Goal: Transaction & Acquisition: Purchase product/service

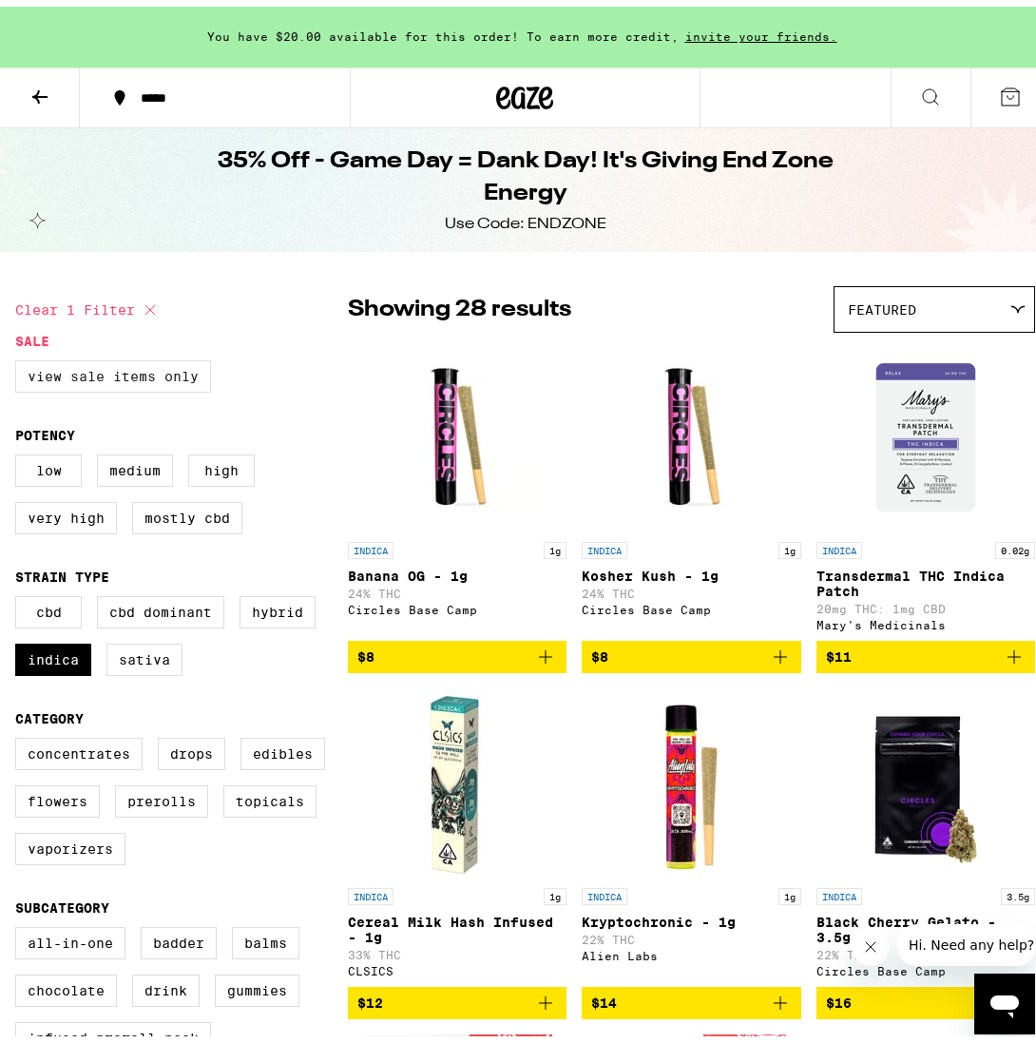
click at [104, 377] on label "View Sale Items Only" at bounding box center [113, 370] width 196 height 32
click at [20, 357] on input "View Sale Items Only" at bounding box center [19, 357] width 1 height 1
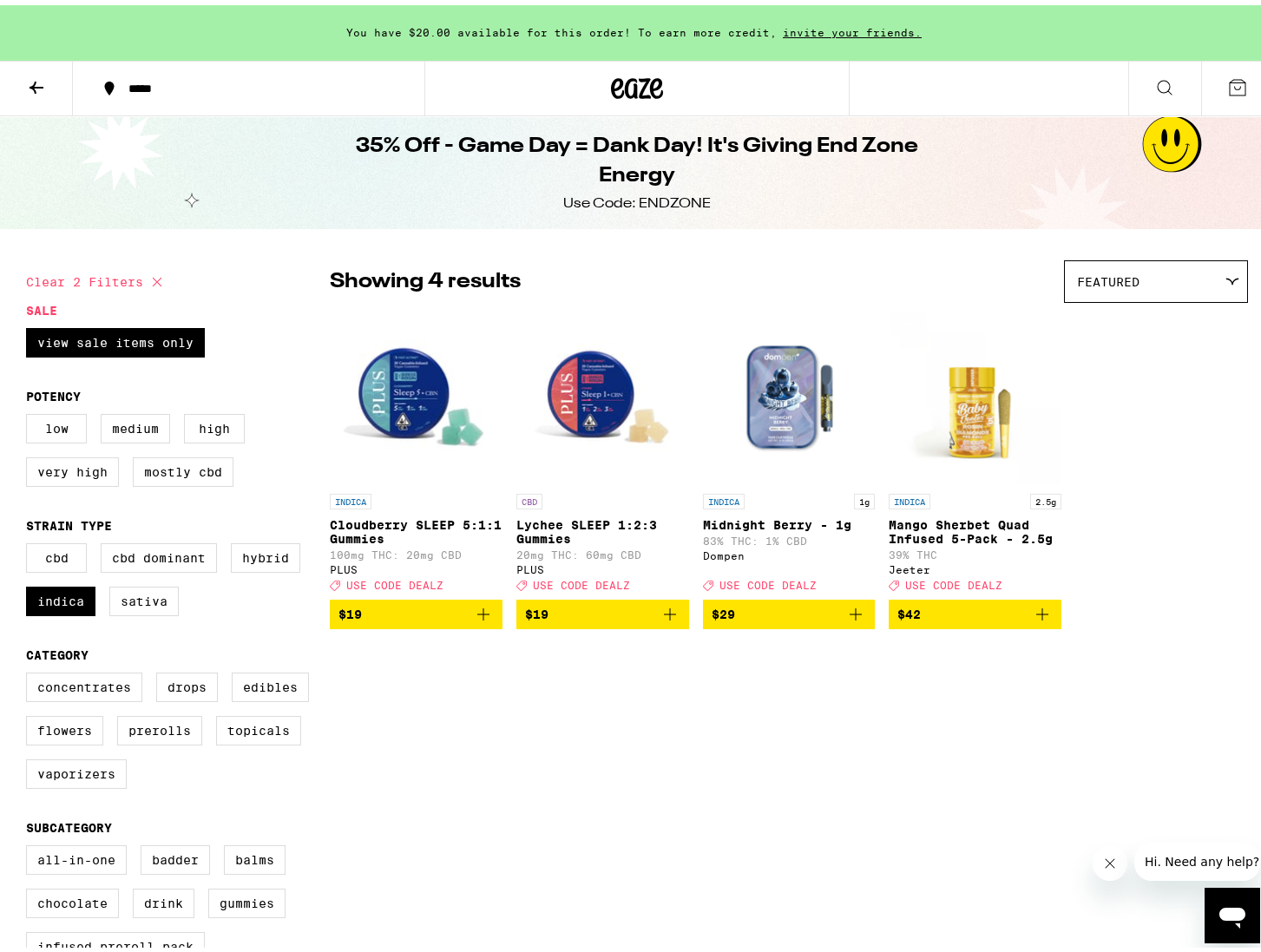
click at [147, 277] on icon at bounding box center [157, 277] width 21 height 21
checkbox input "false"
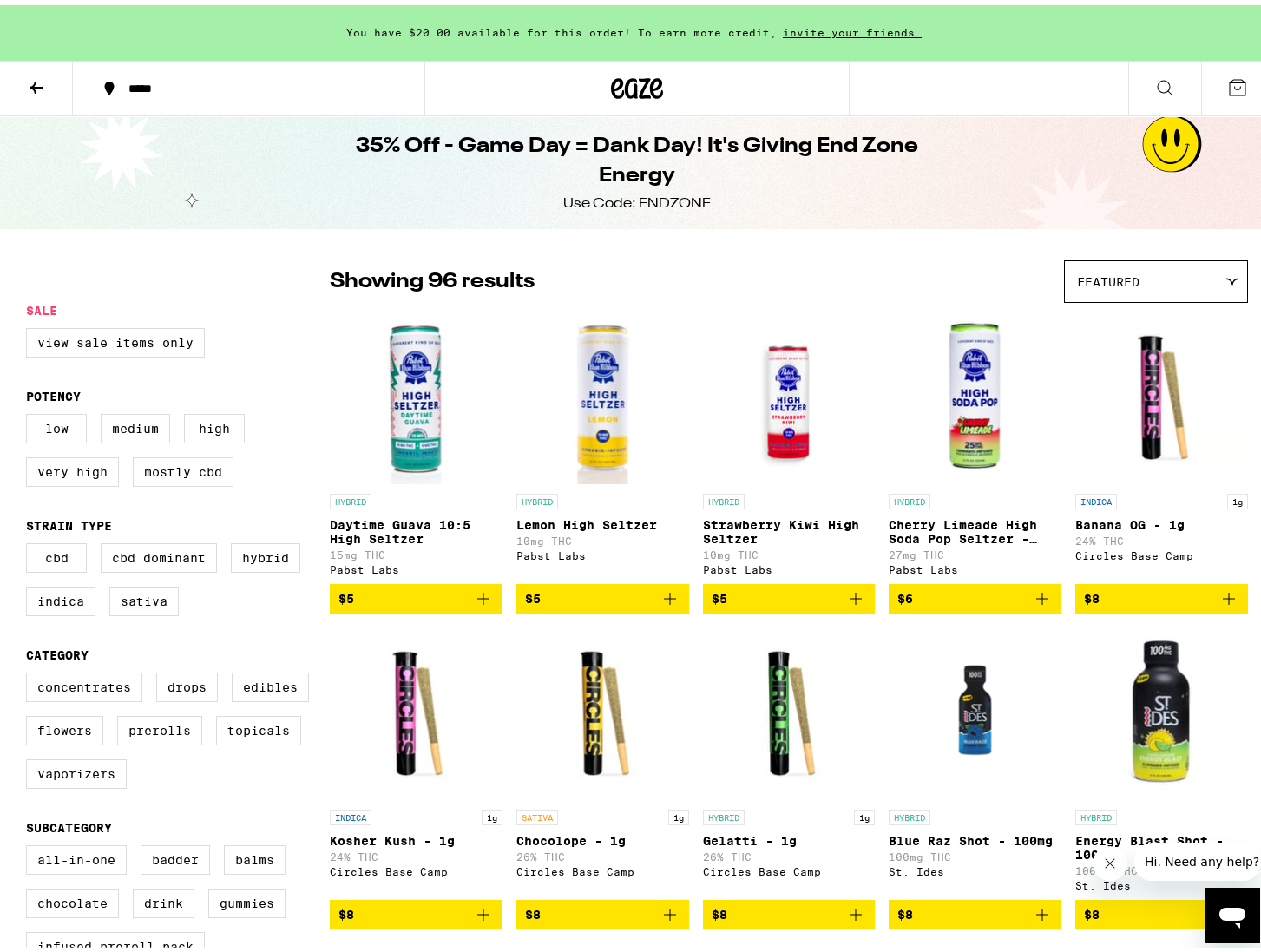
click at [643, 89] on icon at bounding box center [636, 83] width 52 height 31
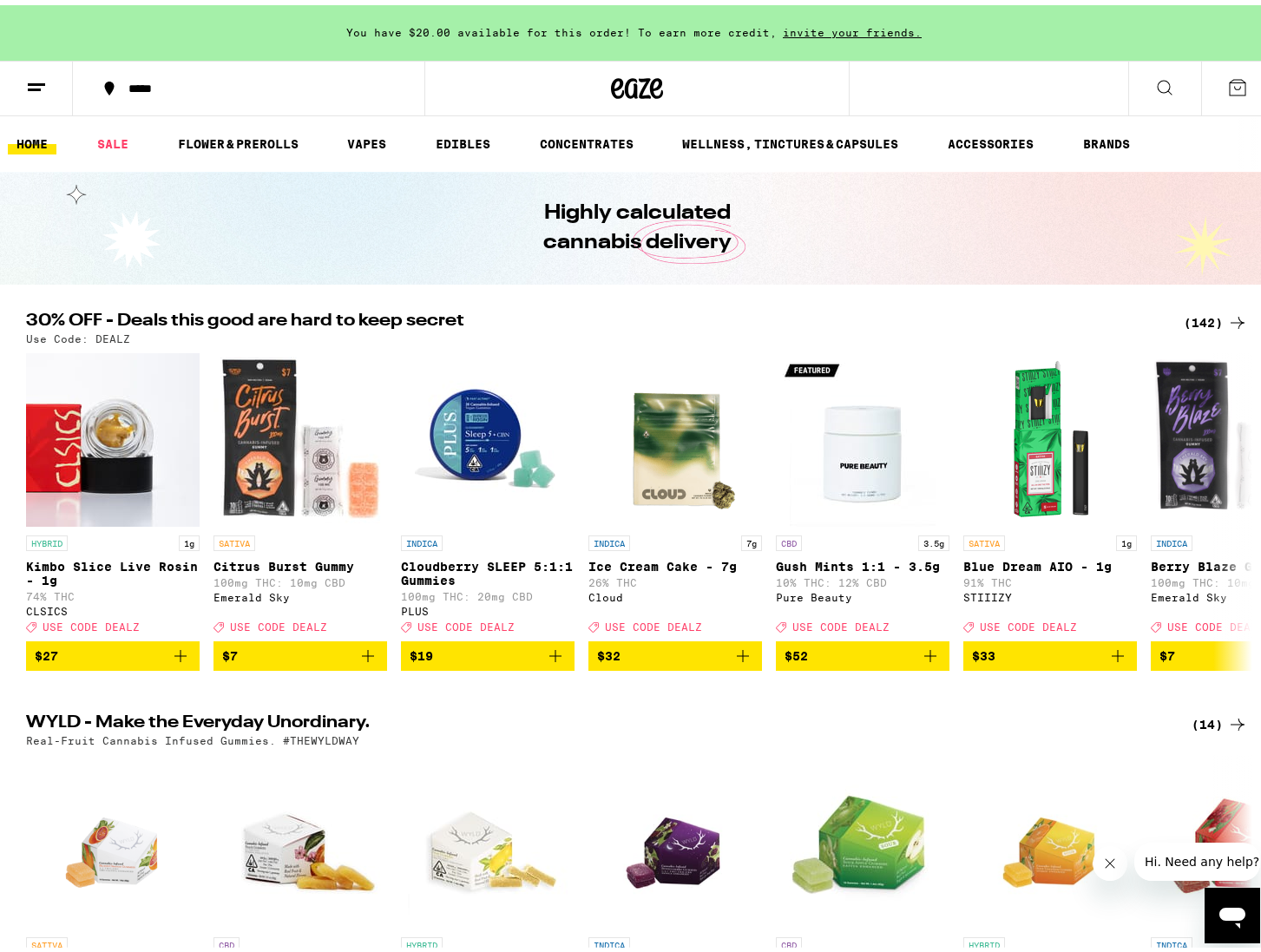
click at [945, 320] on icon at bounding box center [1237, 318] width 21 height 21
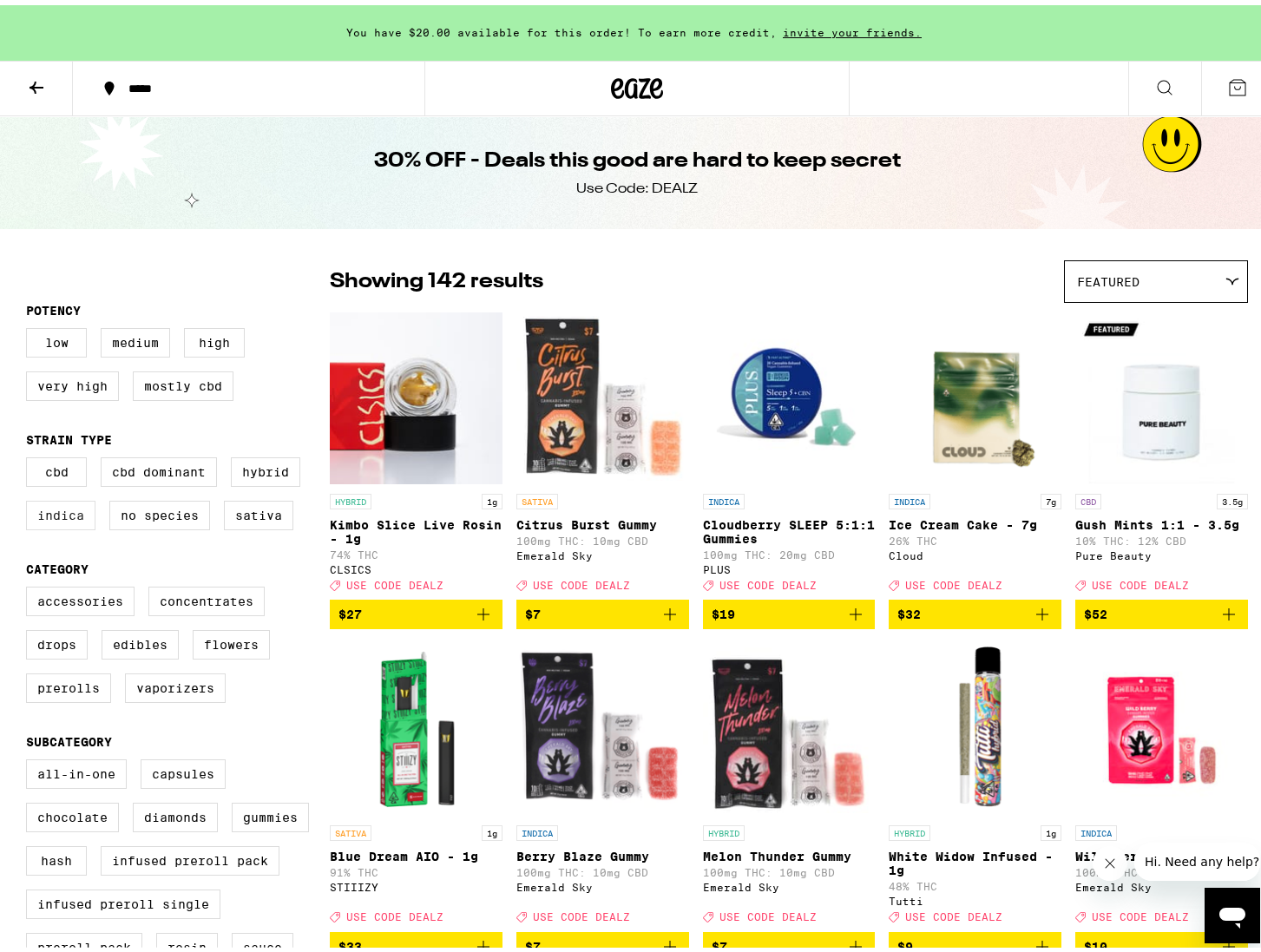
click at [47, 525] on label "Indica" at bounding box center [61, 510] width 69 height 29
click at [30, 455] on input "Indica" at bounding box center [29, 455] width 1 height 1
checkbox input "true"
